Goal: Task Accomplishment & Management: Manage account settings

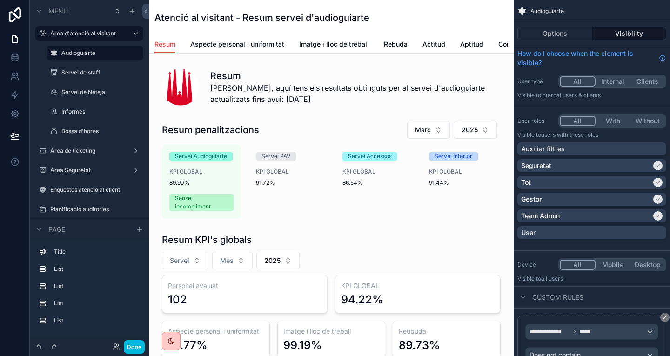
click at [13, 13] on icon at bounding box center [15, 14] width 12 height 15
click at [87, 171] on label "Àrea Seguretat" at bounding box center [87, 170] width 74 height 7
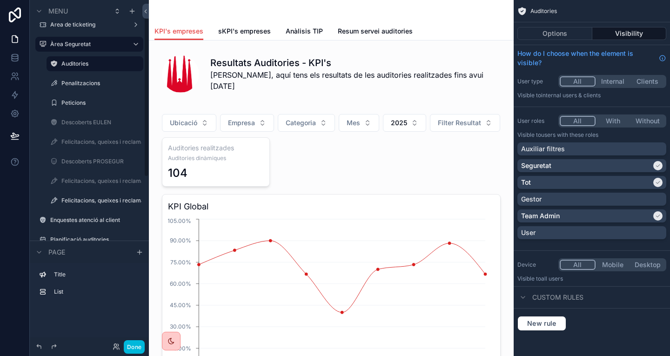
scroll to position [20, 0]
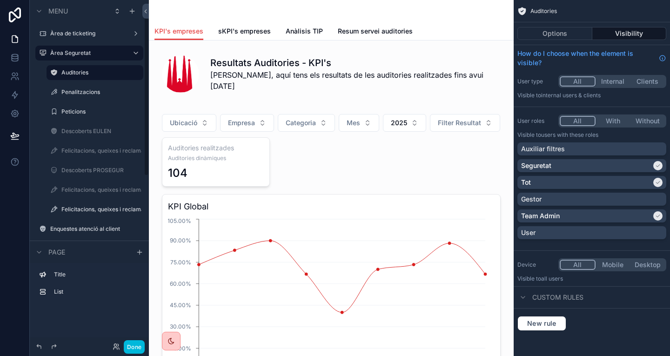
click at [89, 91] on label "Penalitzacions" at bounding box center [99, 91] width 76 height 7
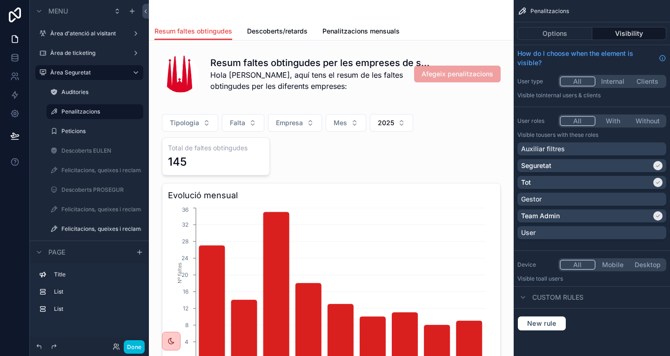
click at [13, 16] on icon at bounding box center [15, 14] width 19 height 15
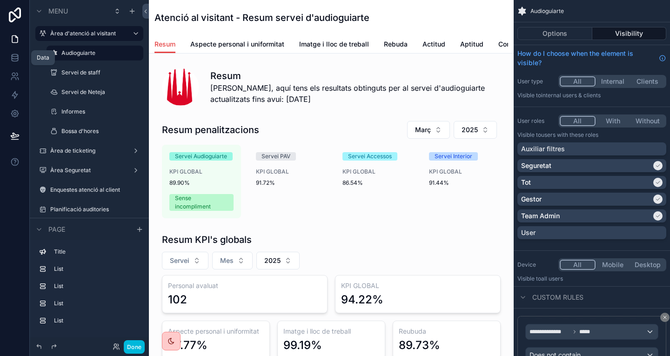
click at [16, 64] on link at bounding box center [14, 57] width 29 height 19
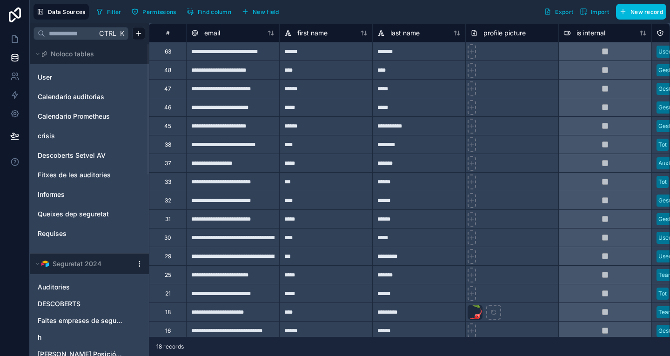
click at [8, 13] on icon at bounding box center [15, 14] width 19 height 15
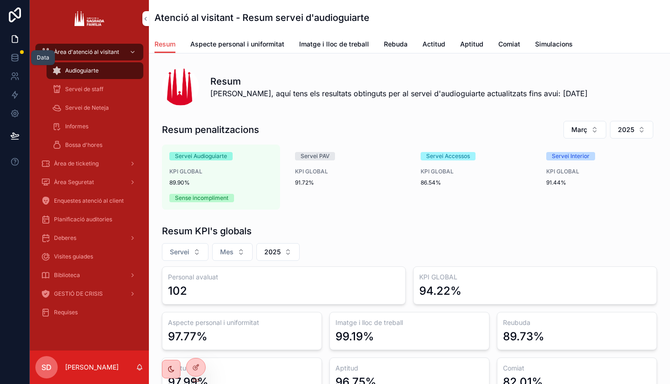
click at [18, 56] on icon at bounding box center [14, 57] width 9 height 9
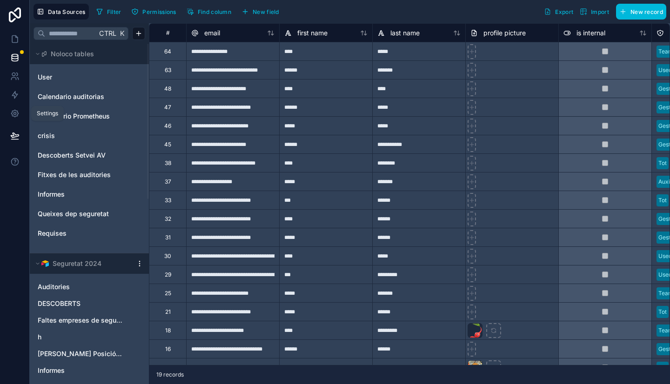
click at [13, 111] on icon at bounding box center [14, 113] width 7 height 7
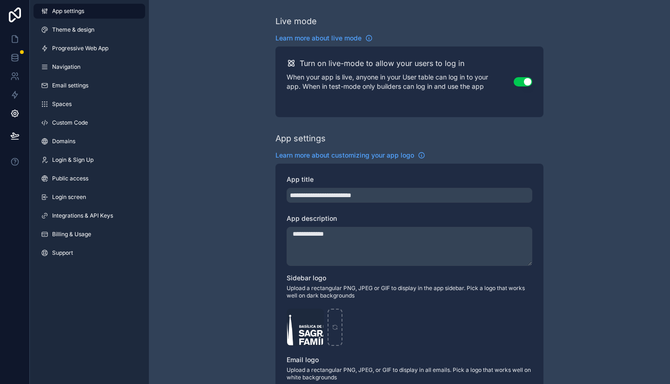
click at [70, 232] on span "Billing & Usage" at bounding box center [71, 234] width 39 height 7
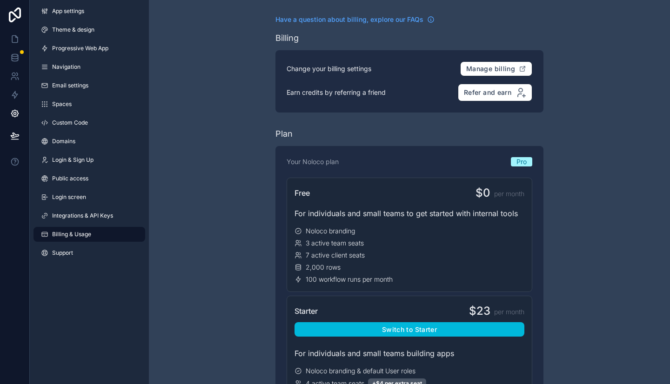
click at [74, 218] on span "Integrations & API Keys" at bounding box center [82, 215] width 61 height 7
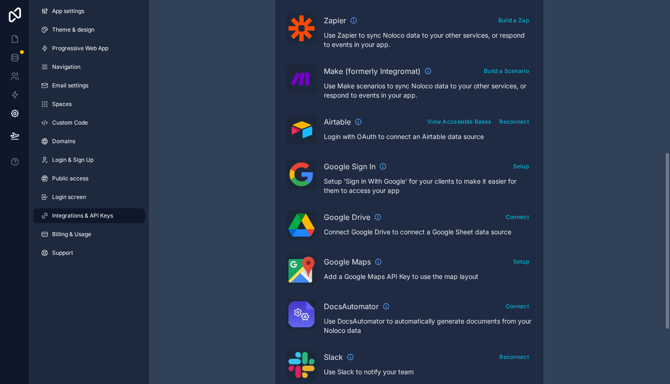
scroll to position [321, 0]
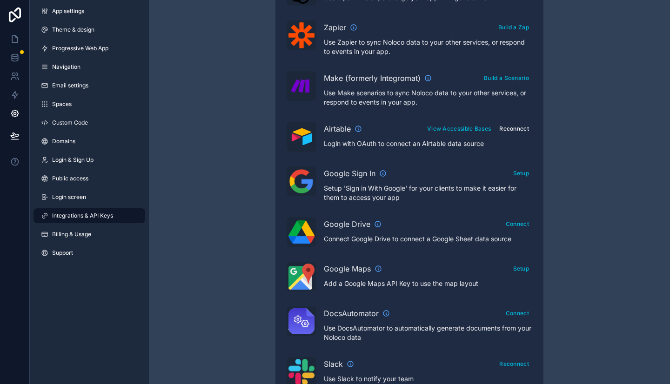
click at [522, 125] on button "Reconnect" at bounding box center [514, 128] width 36 height 13
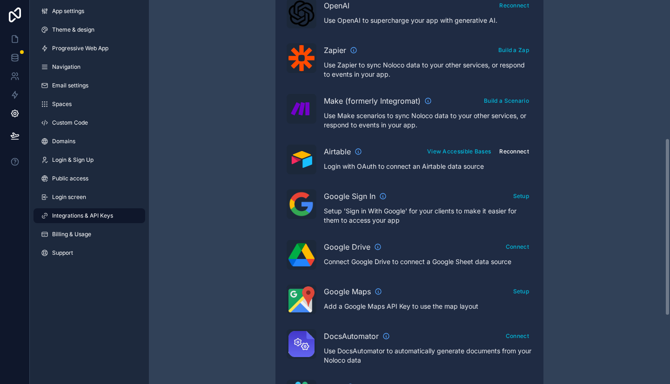
scroll to position [297, 0]
click at [18, 13] on icon at bounding box center [15, 14] width 19 height 15
